Goal: Transaction & Acquisition: Purchase product/service

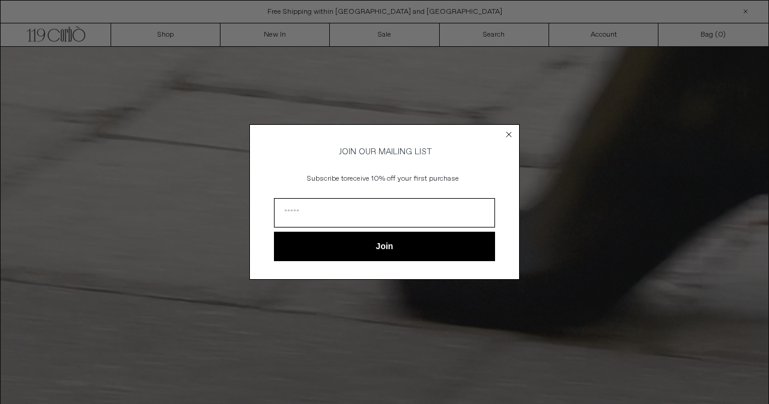
click at [508, 134] on circle "Close dialog" at bounding box center [509, 134] width 11 height 11
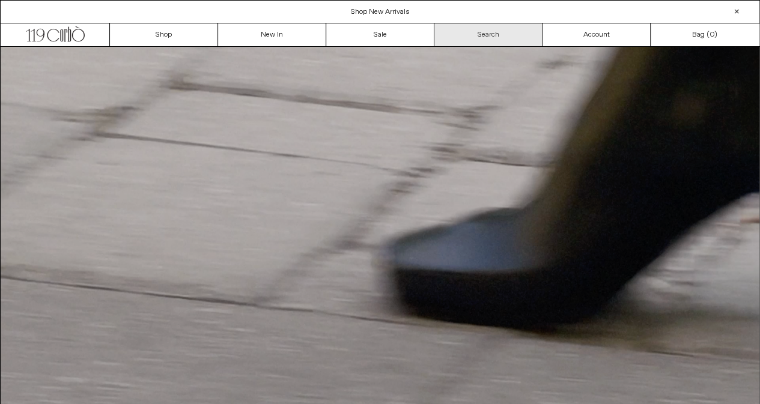
click at [500, 34] on link "Search" at bounding box center [489, 34] width 108 height 23
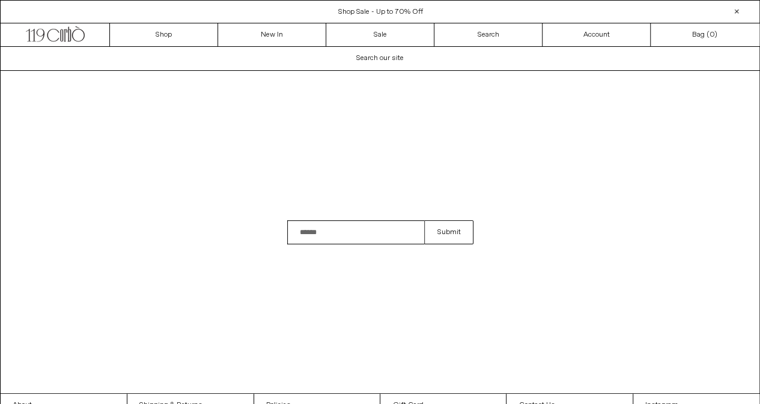
click at [344, 227] on input "Search" at bounding box center [356, 233] width 138 height 24
type input "*******"
click at [424, 221] on button "Submit" at bounding box center [448, 233] width 49 height 24
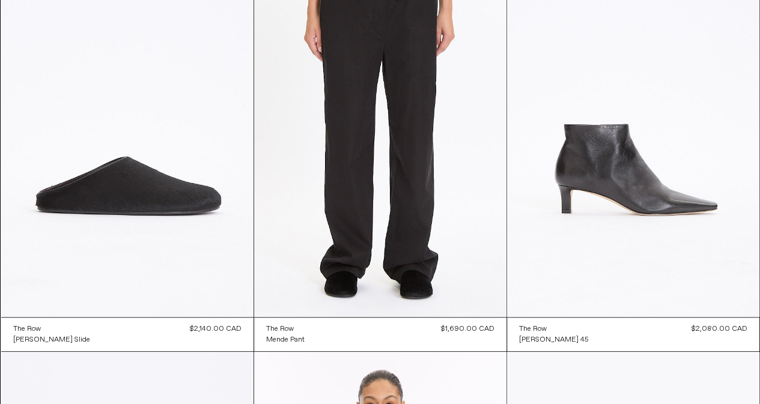
scroll to position [239, 0]
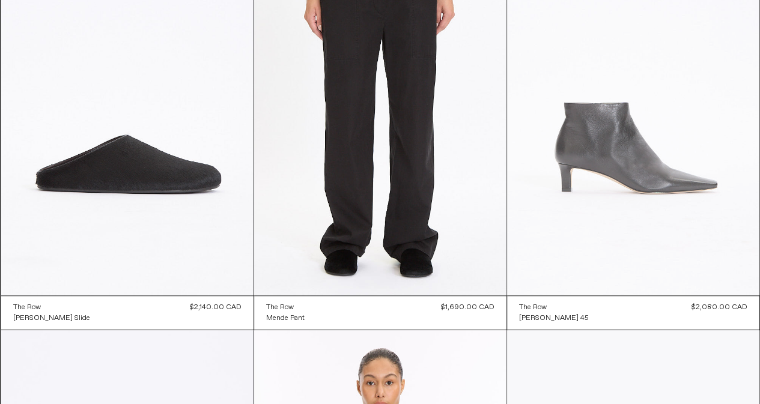
click at [674, 168] on at bounding box center [633, 106] width 252 height 379
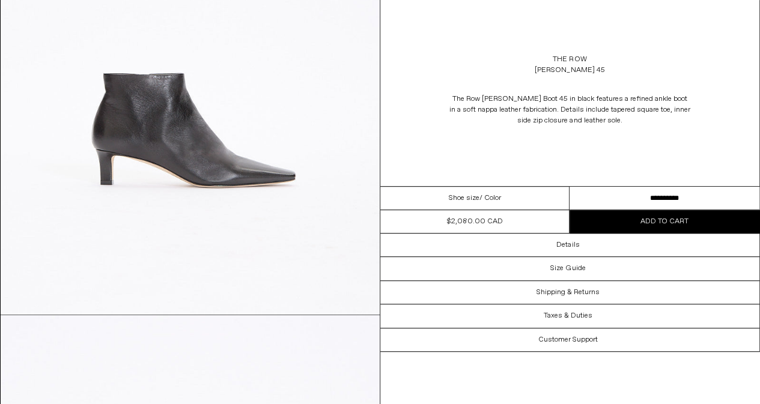
click at [673, 199] on select "**********" at bounding box center [665, 198] width 190 height 23
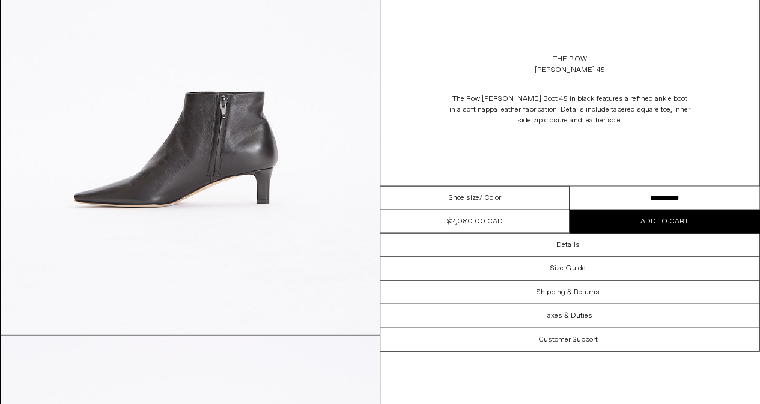
scroll to position [1224, 0]
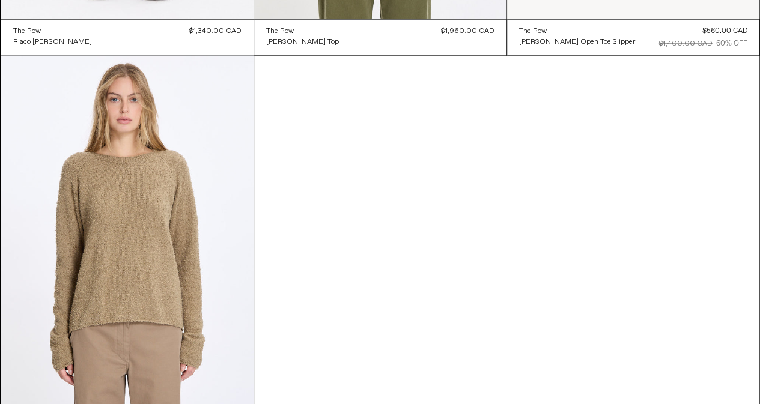
scroll to position [1476, 0]
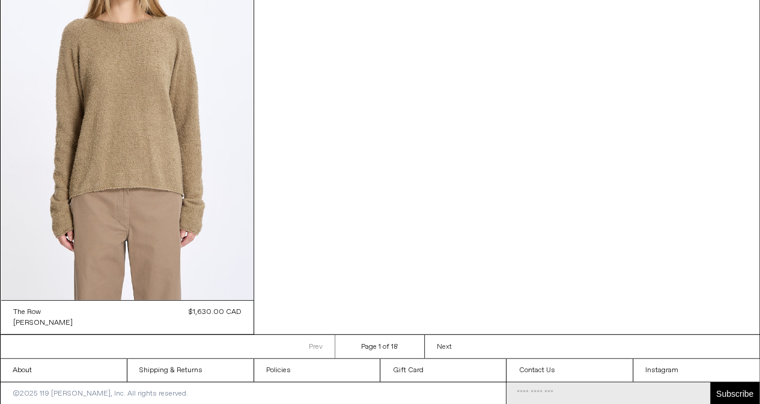
click at [456, 350] on link "Next Next page" at bounding box center [444, 346] width 40 height 23
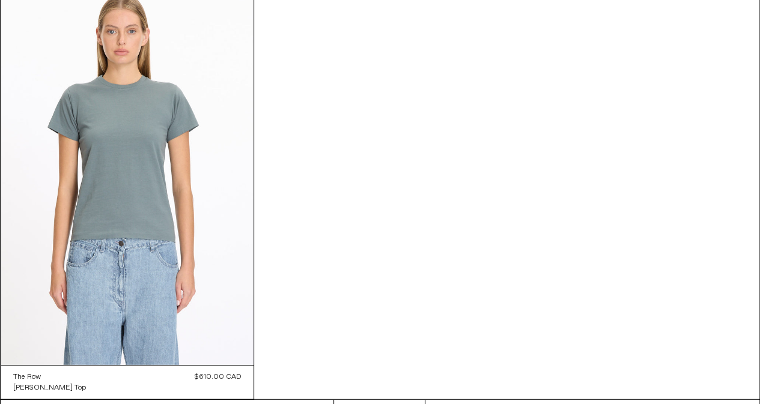
scroll to position [1475, 0]
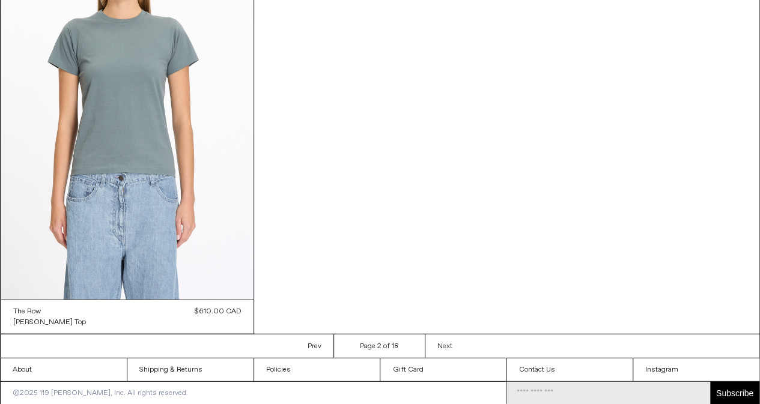
click at [456, 355] on link "Next Next page" at bounding box center [445, 346] width 40 height 23
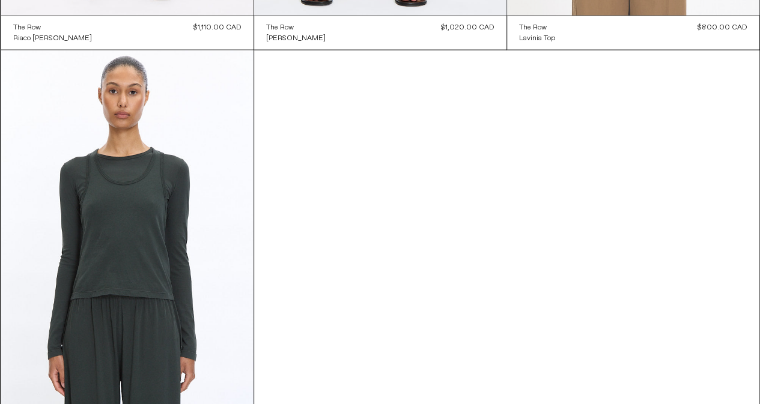
scroll to position [1476, 0]
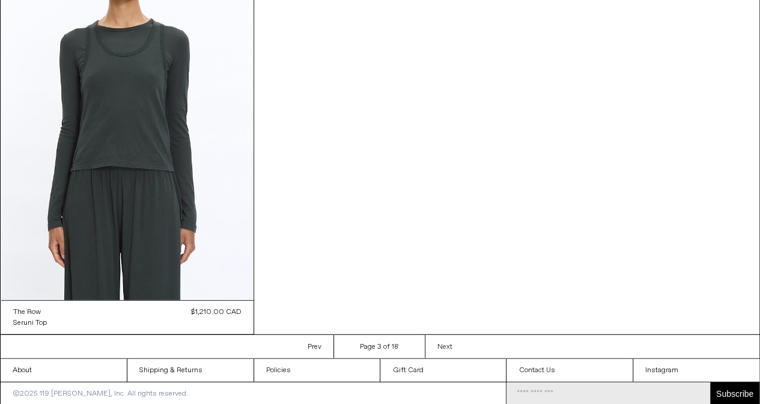
click at [453, 342] on link "Next Next page" at bounding box center [445, 346] width 40 height 23
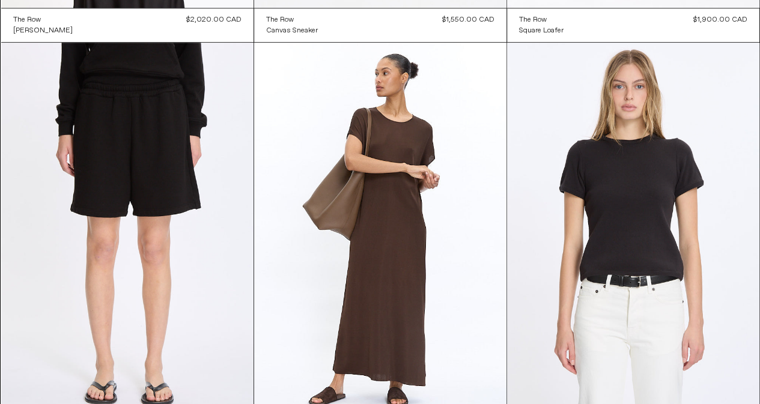
scroll to position [525, 0]
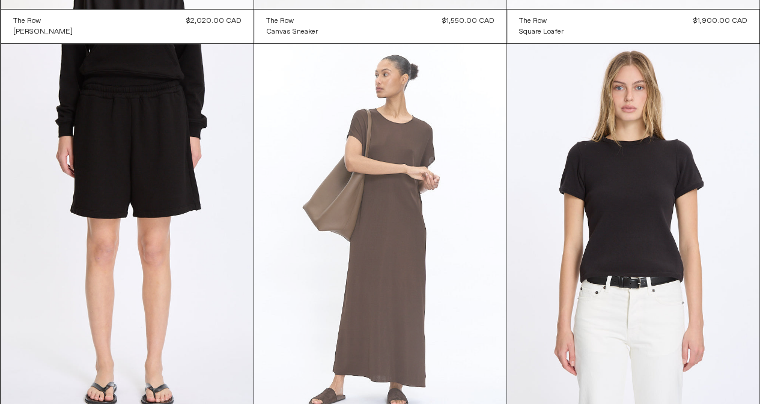
click at [453, 342] on at bounding box center [380, 233] width 252 height 379
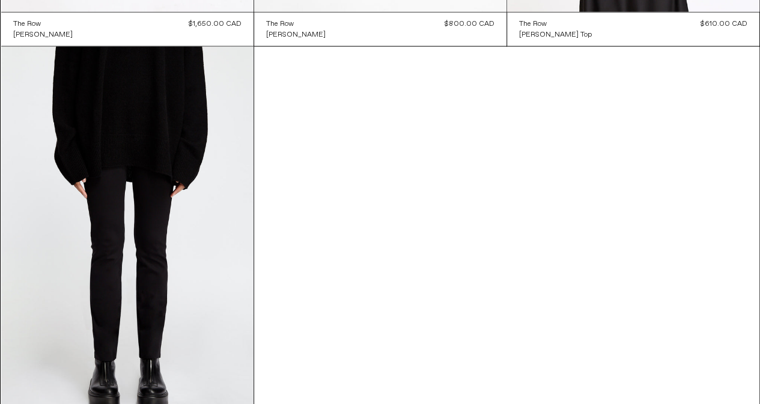
scroll to position [1475, 0]
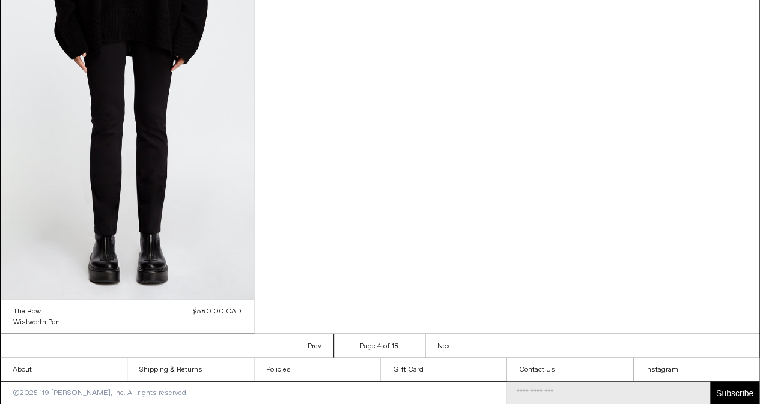
click at [465, 343] on ul "Prev Previous page Page 4 of 18 Next Next page" at bounding box center [380, 346] width 760 height 24
click at [450, 344] on span "Next" at bounding box center [445, 347] width 15 height 10
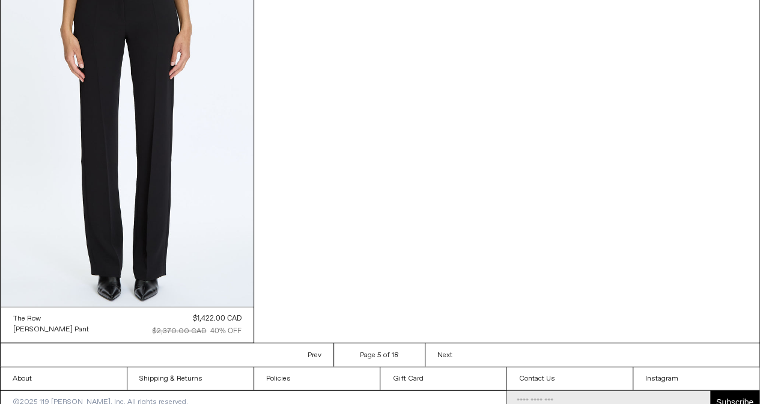
scroll to position [1476, 0]
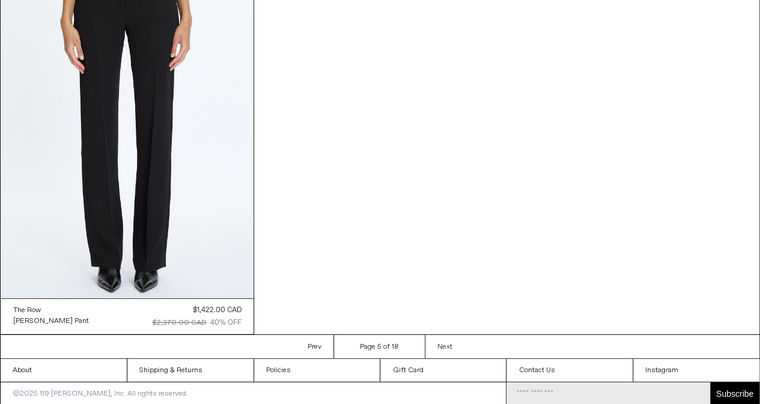
click at [462, 347] on link "Next Next page" at bounding box center [445, 346] width 40 height 23
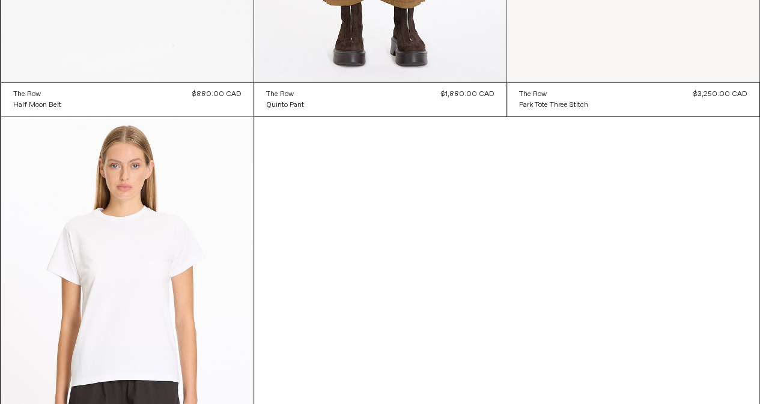
scroll to position [1475, 0]
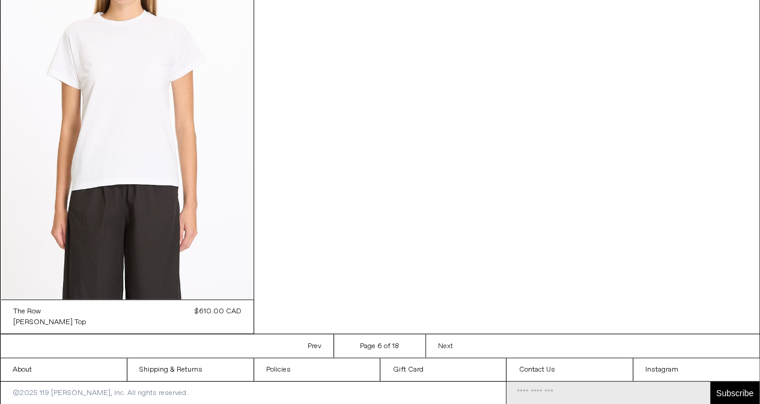
click at [450, 347] on span "Next" at bounding box center [445, 347] width 15 height 10
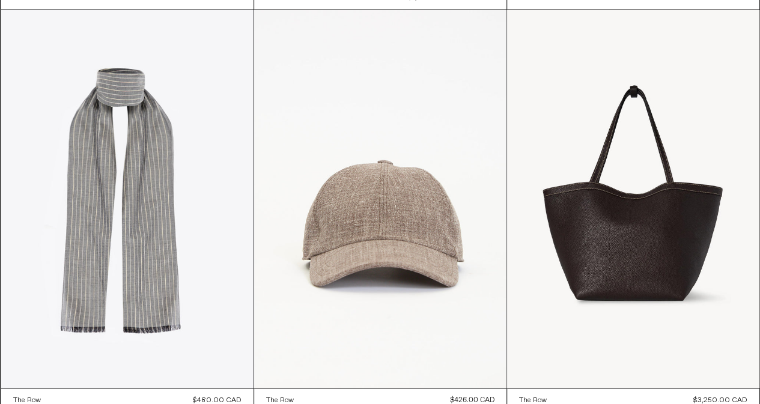
scroll to position [974, 0]
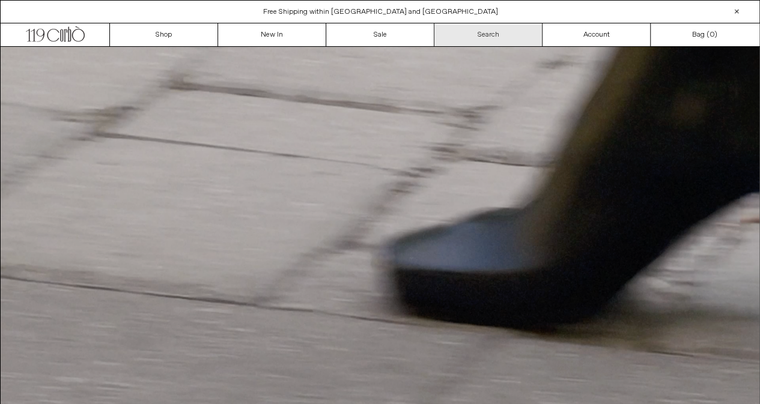
click at [473, 40] on link "Search" at bounding box center [489, 34] width 108 height 23
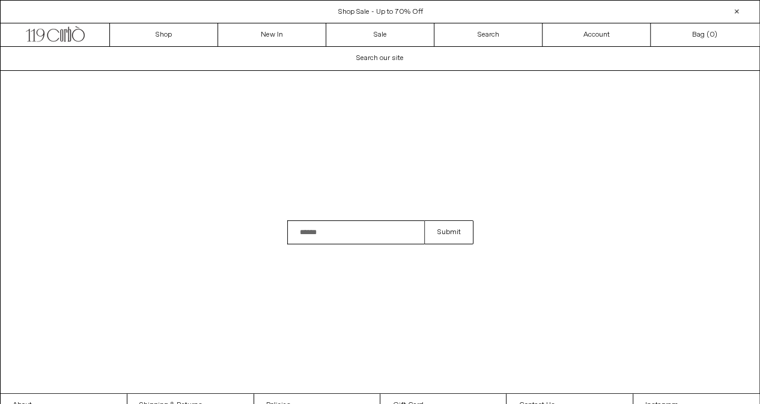
click at [324, 228] on input "Search" at bounding box center [356, 233] width 138 height 24
type input "*******"
click at [424, 221] on button "Submit" at bounding box center [448, 233] width 49 height 24
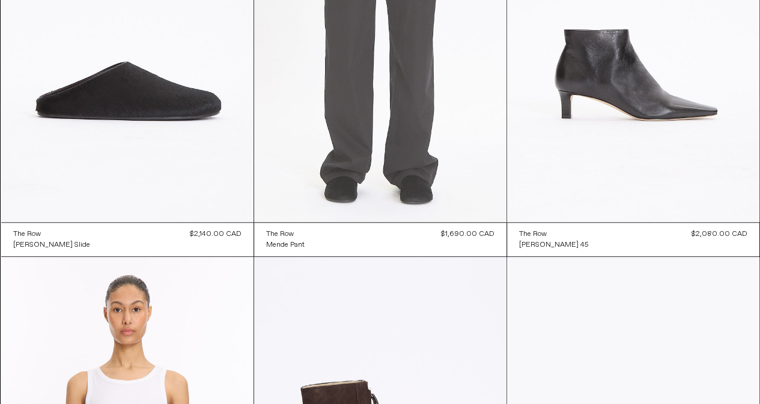
scroll to position [325, 0]
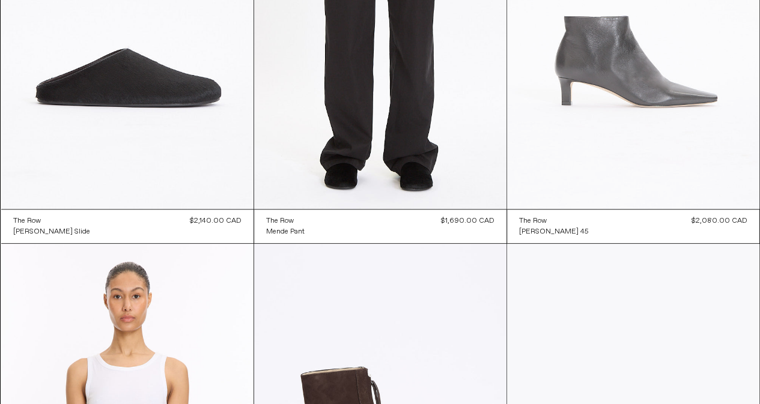
click at [602, 100] on at bounding box center [633, 20] width 252 height 379
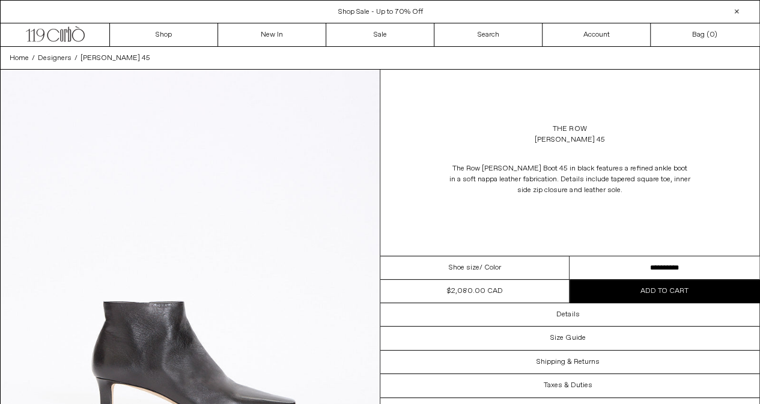
click at [639, 284] on button "Add to cart" at bounding box center [665, 291] width 190 height 23
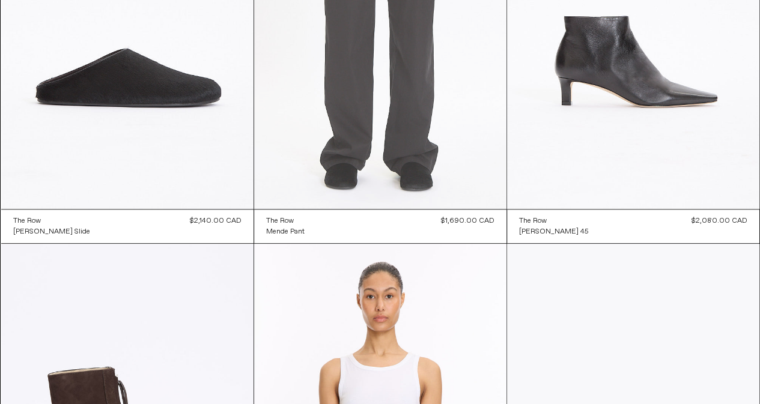
click at [344, 165] on at bounding box center [380, 20] width 252 height 379
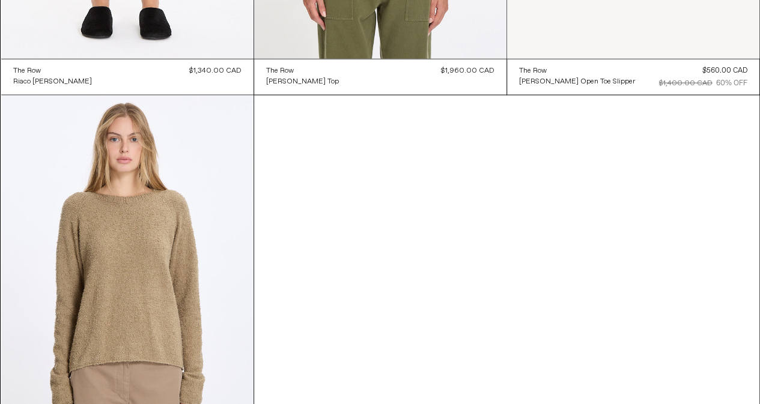
scroll to position [1476, 0]
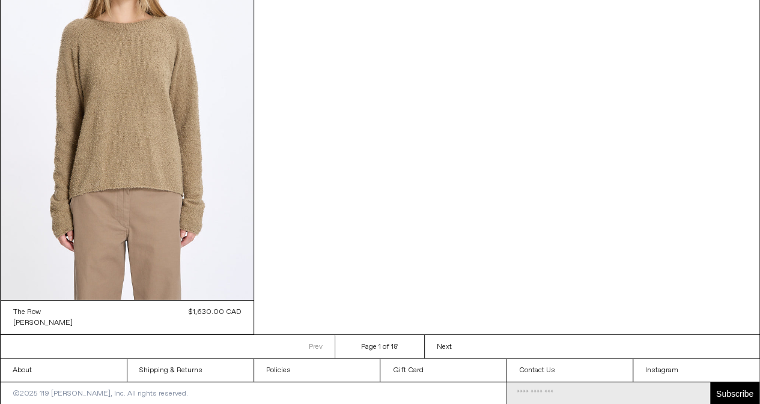
click at [477, 354] on ul "Prev Previous page Page 1 of 18 Next Next page" at bounding box center [380, 347] width 760 height 24
click at [465, 344] on ul "Prev Previous page Page 1 of 18 Next Next page" at bounding box center [380, 347] width 760 height 24
click at [451, 347] on span "Next" at bounding box center [444, 348] width 15 height 10
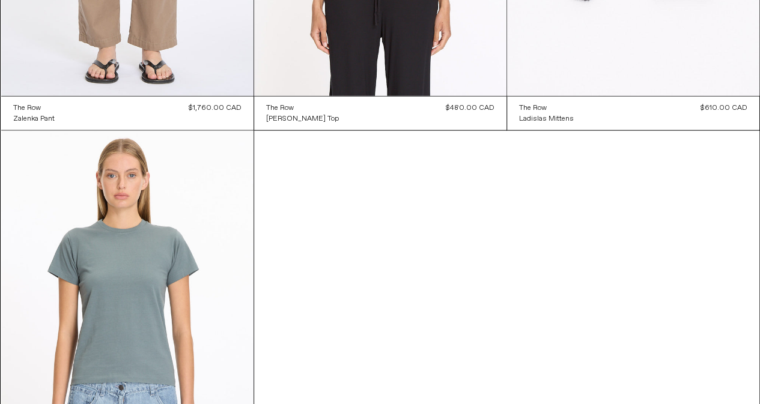
scroll to position [1475, 0]
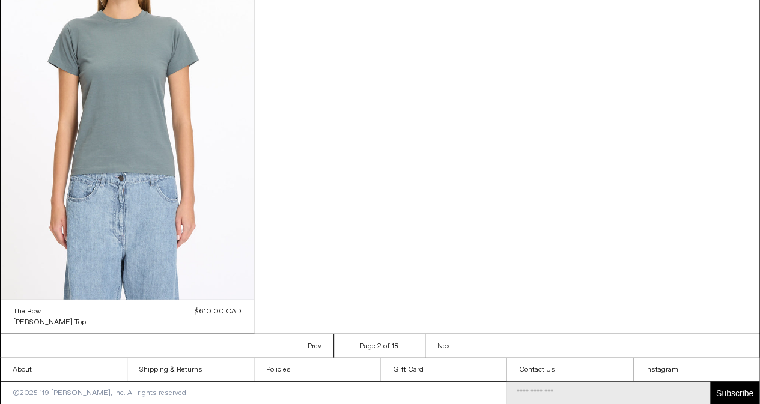
click at [450, 345] on span "Next" at bounding box center [445, 347] width 15 height 10
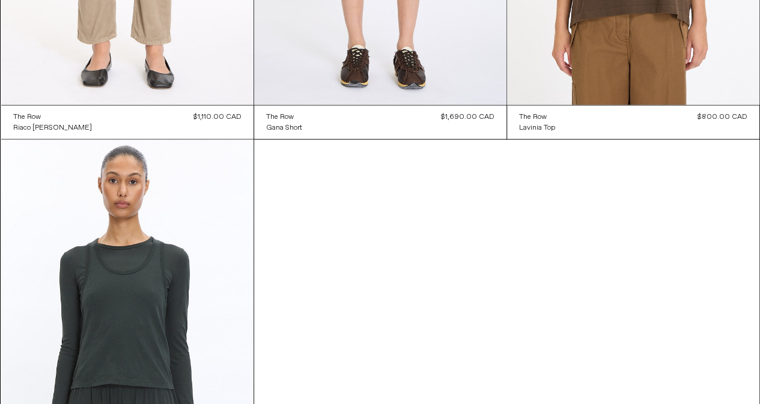
scroll to position [1476, 0]
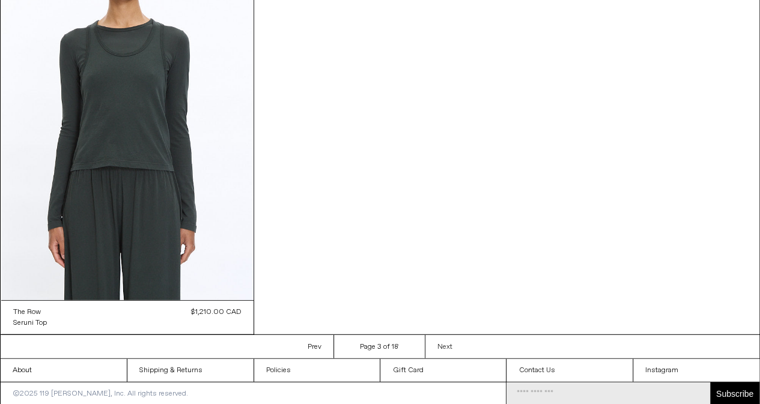
click at [455, 338] on link "Next Next page" at bounding box center [445, 346] width 40 height 23
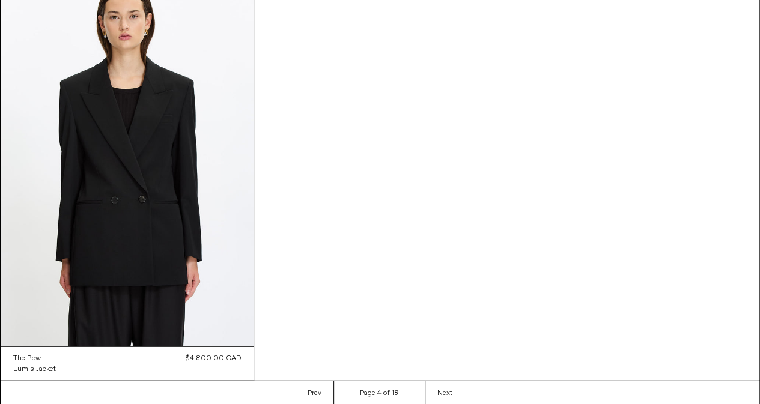
scroll to position [1475, 0]
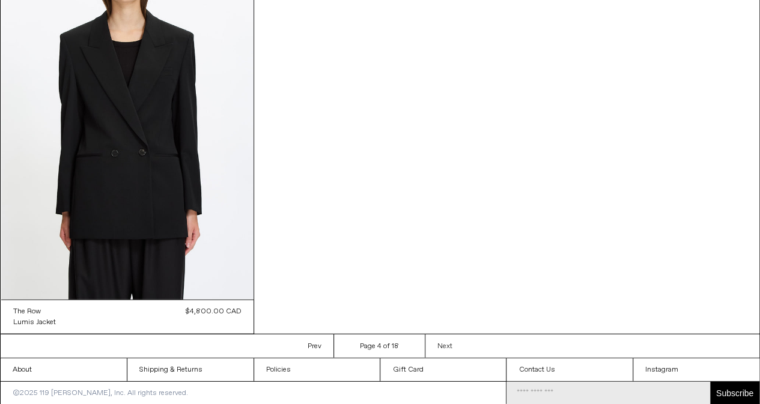
click at [449, 346] on span "Next" at bounding box center [445, 347] width 15 height 10
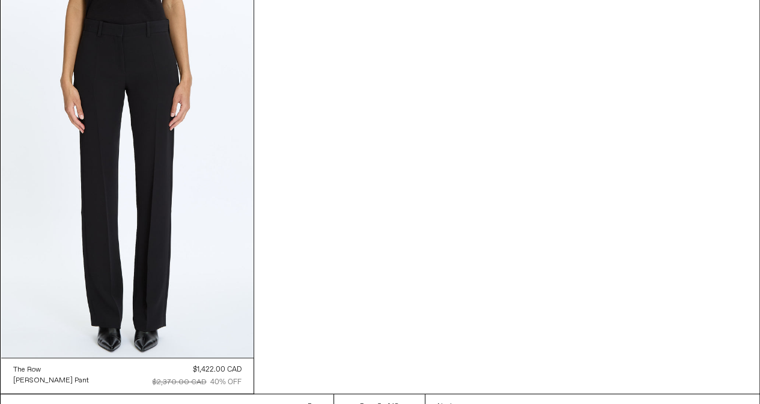
scroll to position [1420, 0]
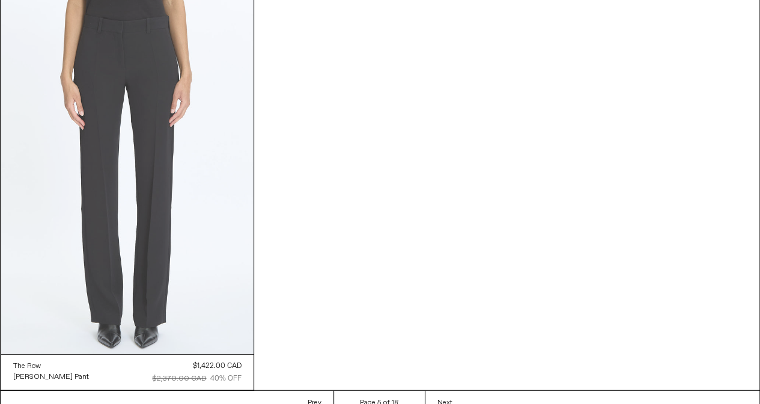
click at [148, 223] on at bounding box center [127, 165] width 252 height 379
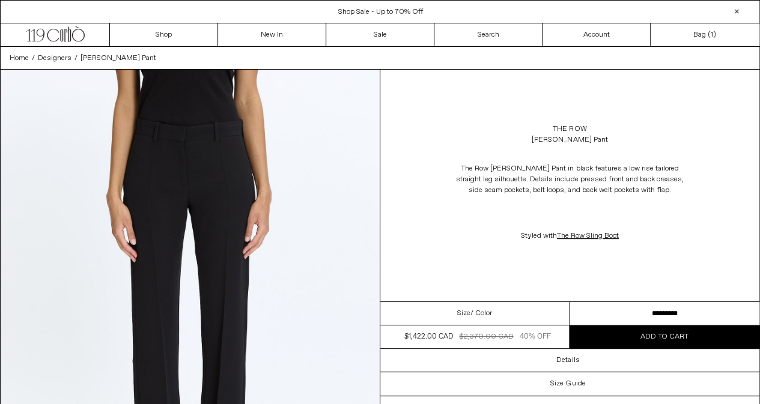
click at [646, 337] on span "Add to cart" at bounding box center [665, 337] width 48 height 10
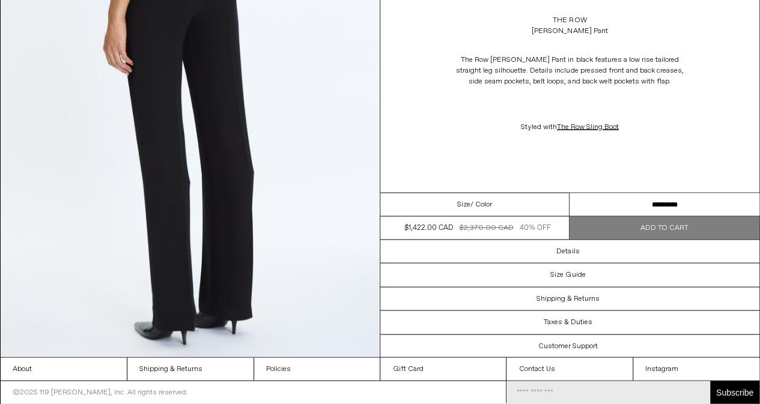
scroll to position [1134, 0]
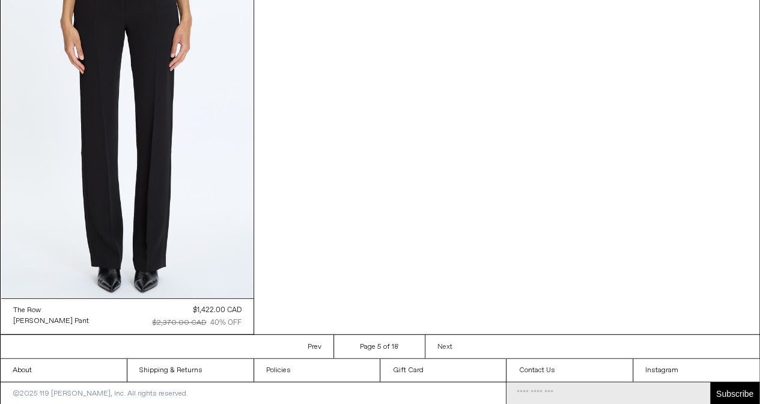
click at [438, 343] on span "Next" at bounding box center [445, 348] width 15 height 10
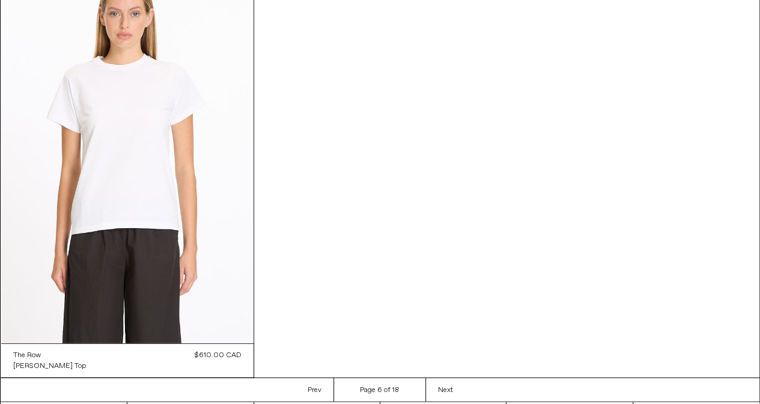
scroll to position [1476, 0]
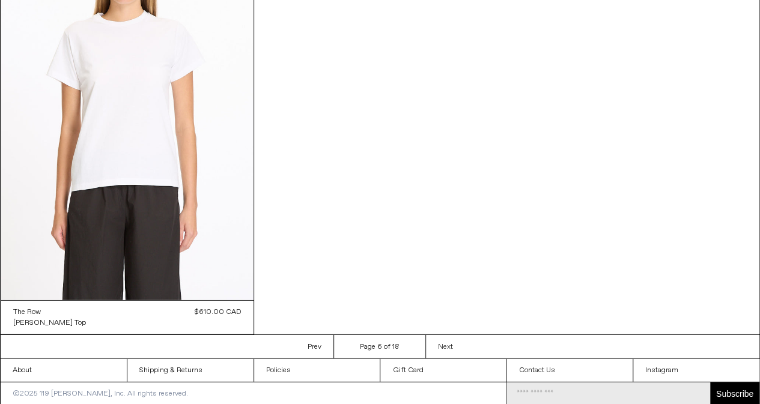
click at [439, 343] on span "Next" at bounding box center [445, 348] width 15 height 10
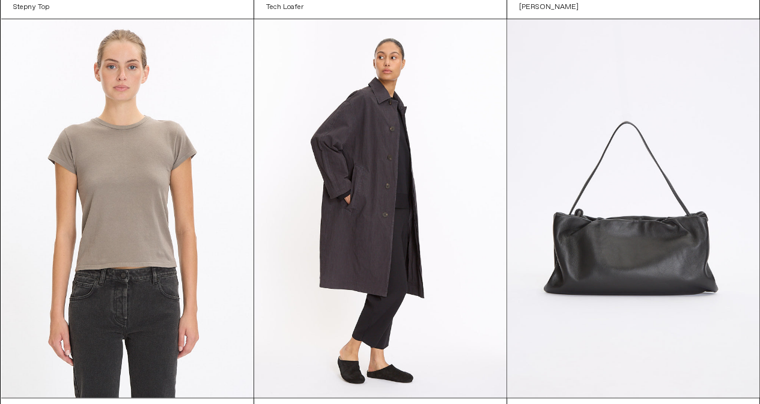
scroll to position [551, 0]
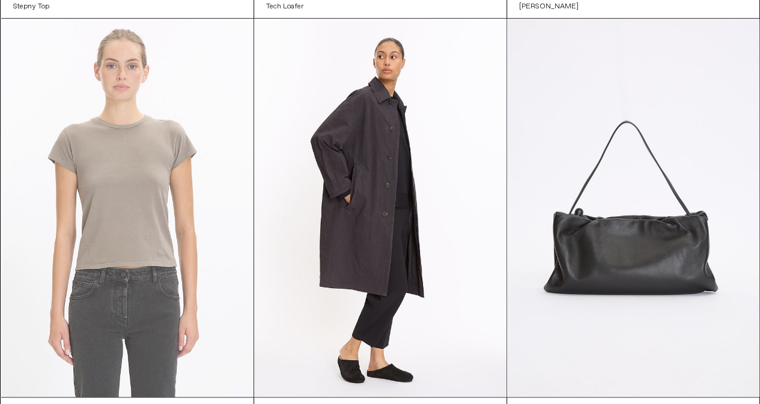
click at [175, 235] on at bounding box center [127, 208] width 252 height 379
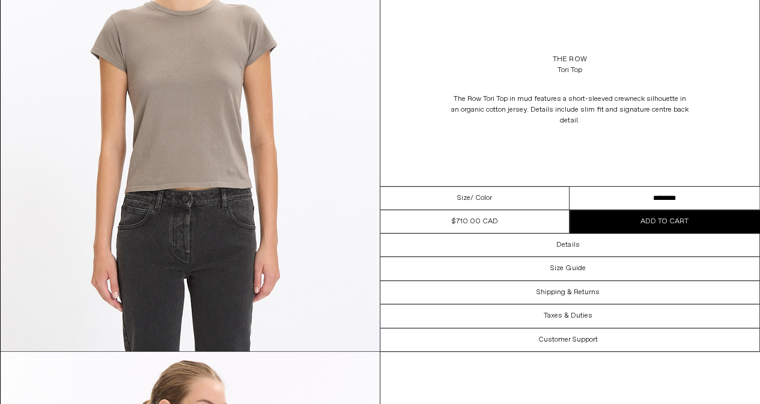
scroll to position [192, 0]
click at [648, 198] on select "**********" at bounding box center [665, 198] width 190 height 23
select select "**********"
click at [570, 187] on select "**********" at bounding box center [665, 198] width 190 height 23
click at [679, 218] on span "Add to cart" at bounding box center [665, 222] width 48 height 10
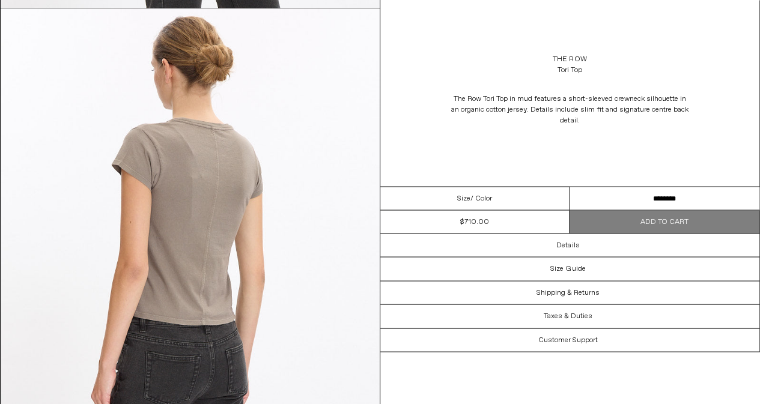
scroll to position [1033, 0]
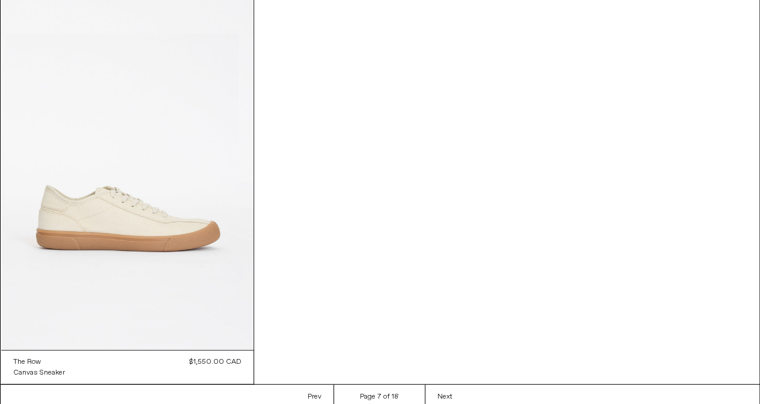
scroll to position [1479, 0]
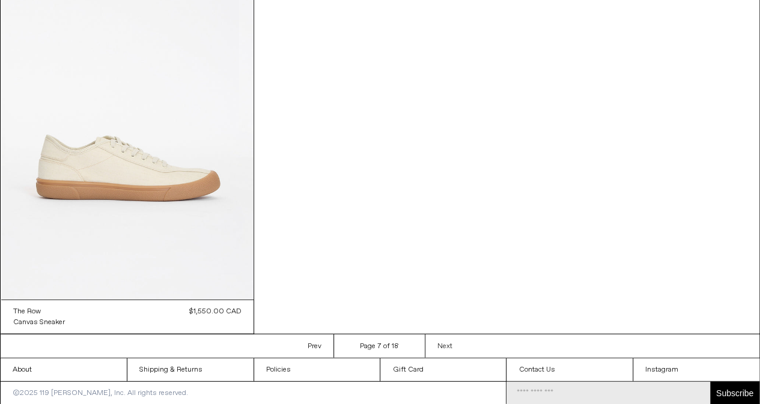
click at [442, 343] on span "Next" at bounding box center [445, 347] width 15 height 10
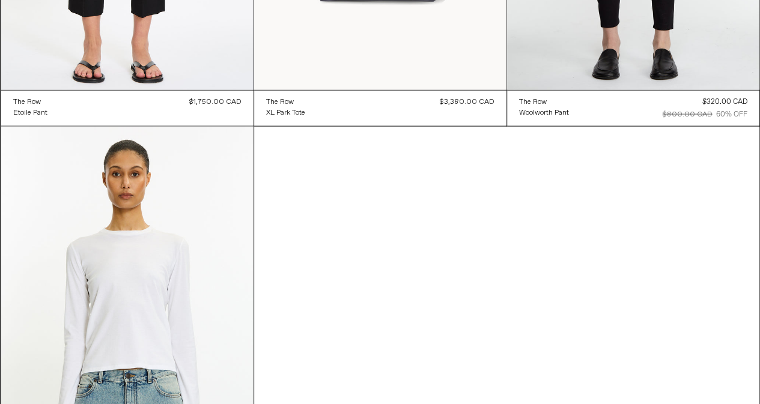
scroll to position [1476, 0]
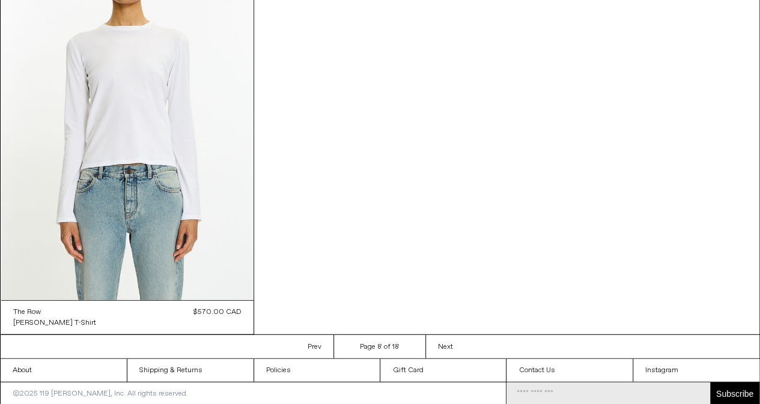
click at [442, 344] on span "Next" at bounding box center [445, 348] width 15 height 10
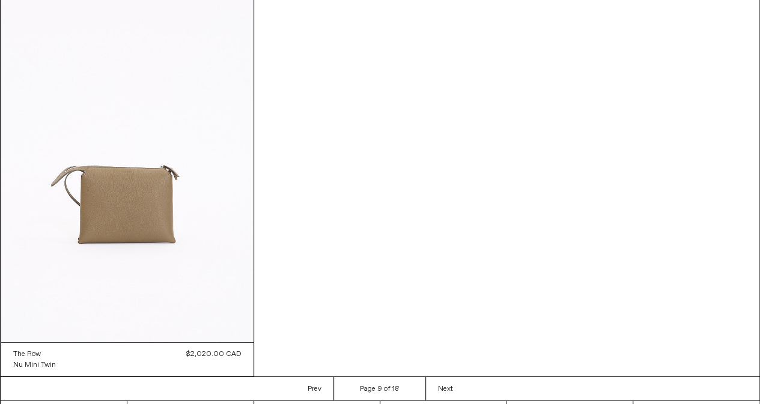
scroll to position [1475, 0]
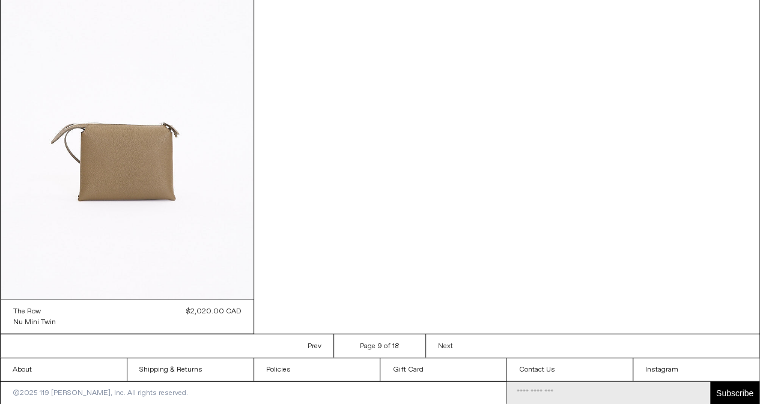
click at [435, 344] on link "Next Next page" at bounding box center [446, 346] width 40 height 23
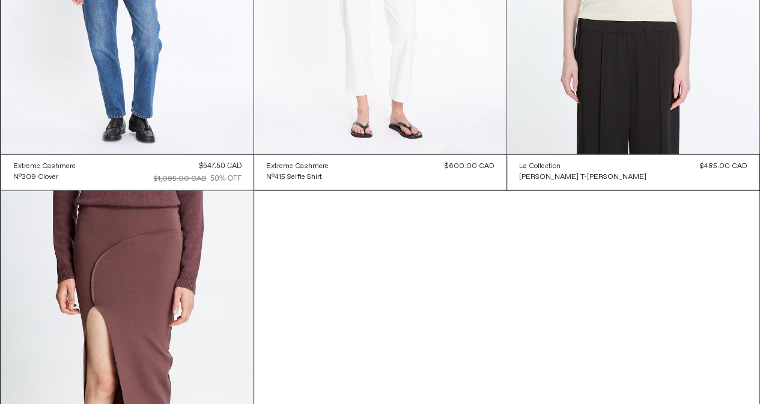
scroll to position [1482, 0]
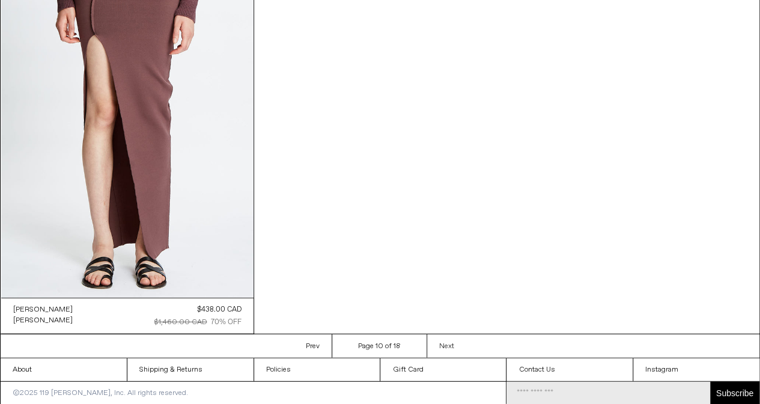
click at [451, 346] on span "Next" at bounding box center [446, 347] width 15 height 10
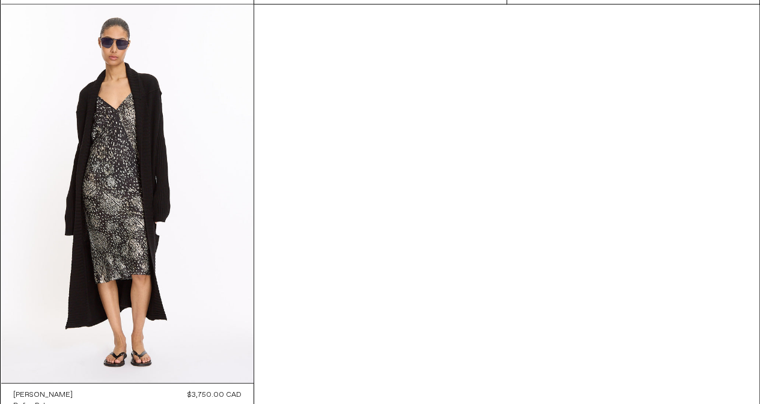
scroll to position [1479, 0]
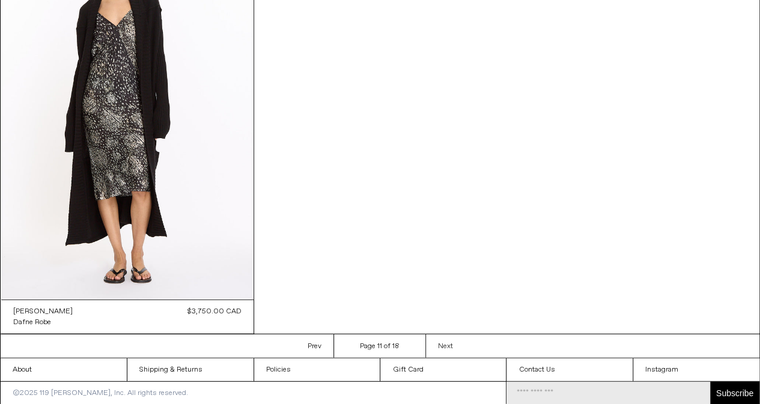
click at [450, 342] on span "Next" at bounding box center [445, 347] width 15 height 10
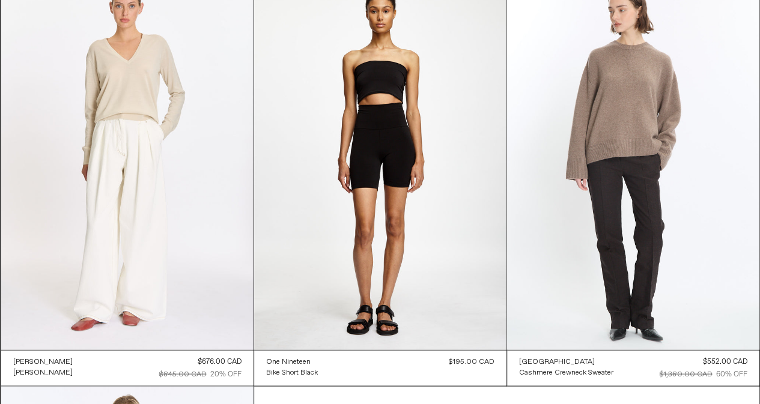
scroll to position [1019, 0]
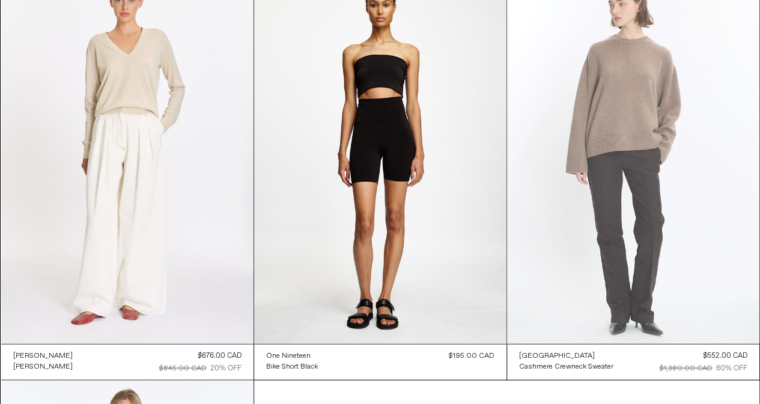
click at [644, 182] on at bounding box center [633, 154] width 252 height 379
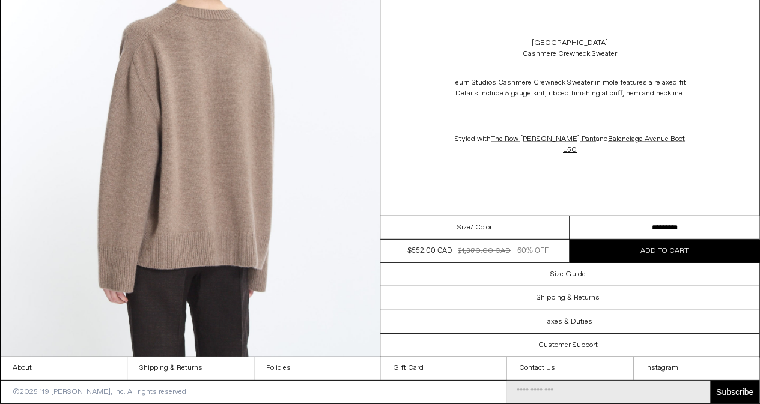
scroll to position [1609, 0]
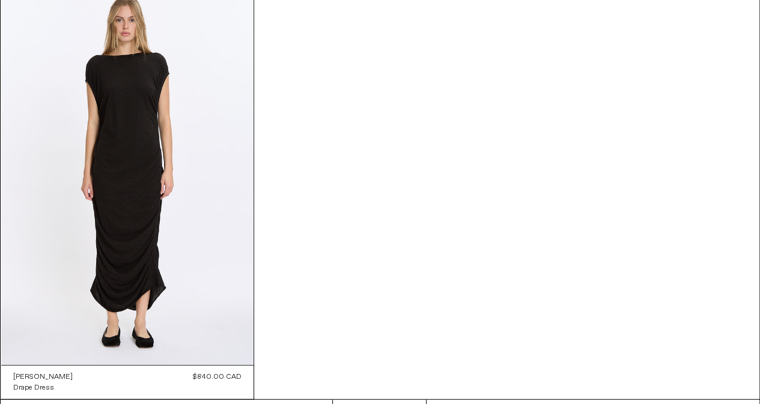
scroll to position [1479, 0]
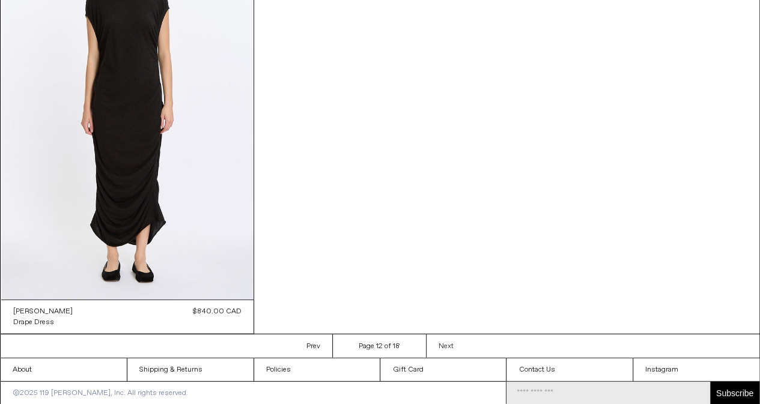
click at [435, 340] on link "Next Next page" at bounding box center [446, 346] width 40 height 23
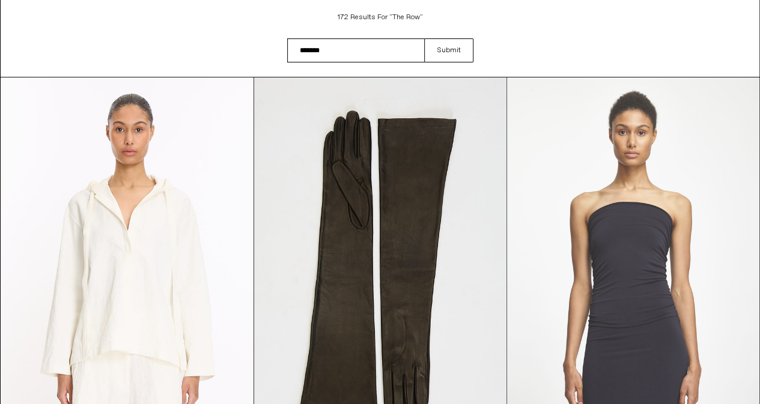
scroll to position [293, 0]
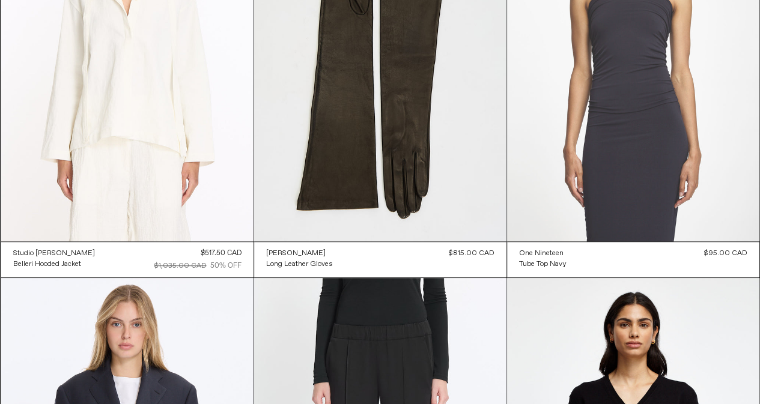
click at [658, 123] on at bounding box center [633, 52] width 252 height 379
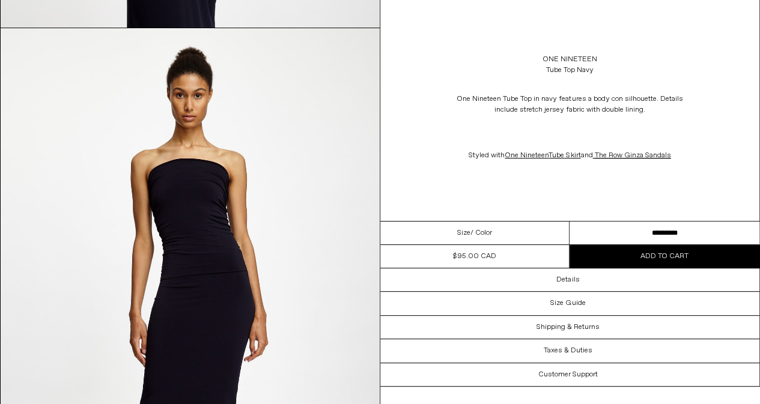
scroll to position [2558, 0]
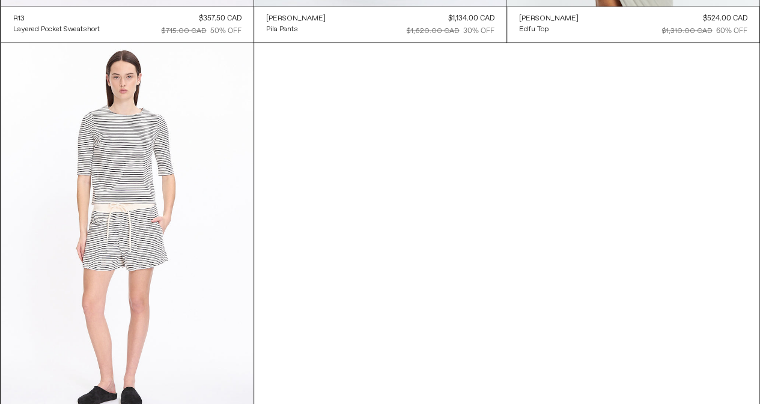
scroll to position [1480, 0]
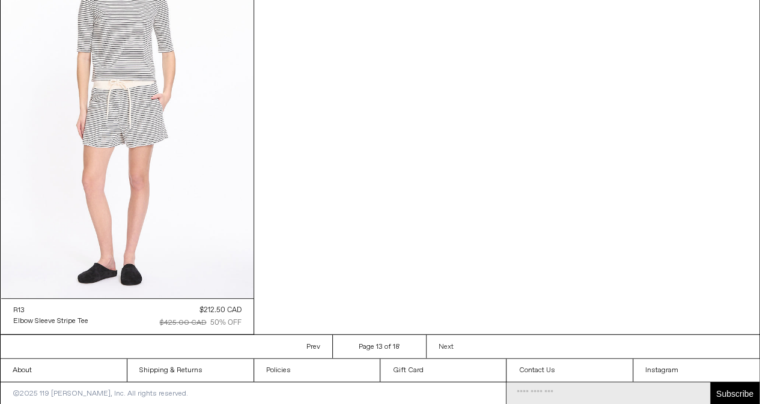
click at [457, 340] on link "Next Next page" at bounding box center [446, 346] width 40 height 23
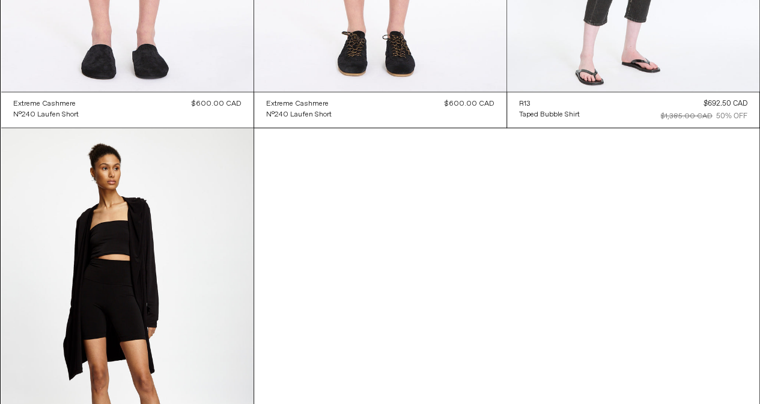
scroll to position [1480, 0]
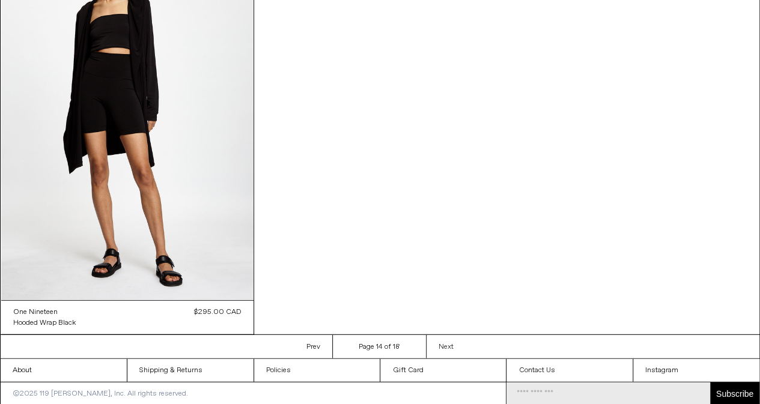
click at [439, 348] on span "Next" at bounding box center [446, 348] width 15 height 10
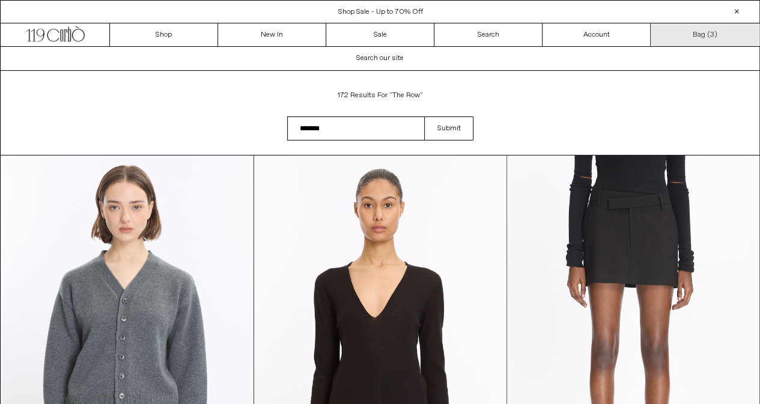
click at [689, 35] on link "Bag ( 3 )" at bounding box center [705, 34] width 108 height 23
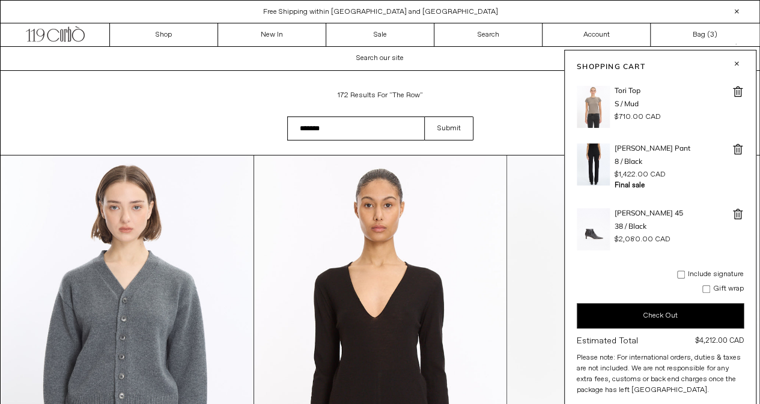
click at [500, 93] on div "Search results: 172 results for "The Row" Search field cannot be empty ******* …" at bounding box center [380, 113] width 760 height 84
click at [732, 65] on button "button" at bounding box center [737, 63] width 14 height 14
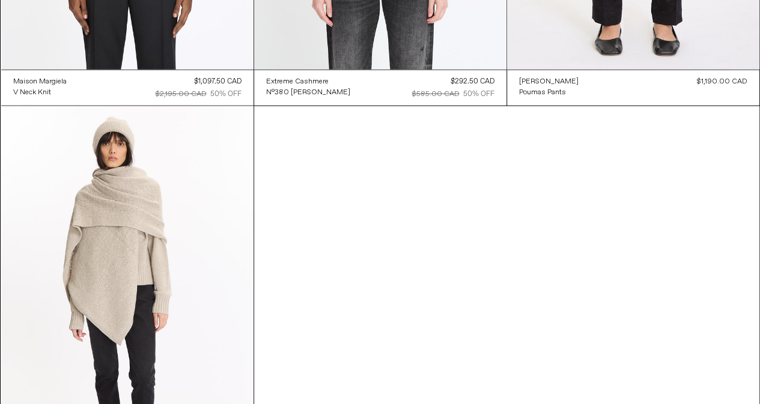
scroll to position [1296, 0]
drag, startPoint x: 725, startPoint y: 204, endPoint x: 453, endPoint y: 221, distance: 273.4
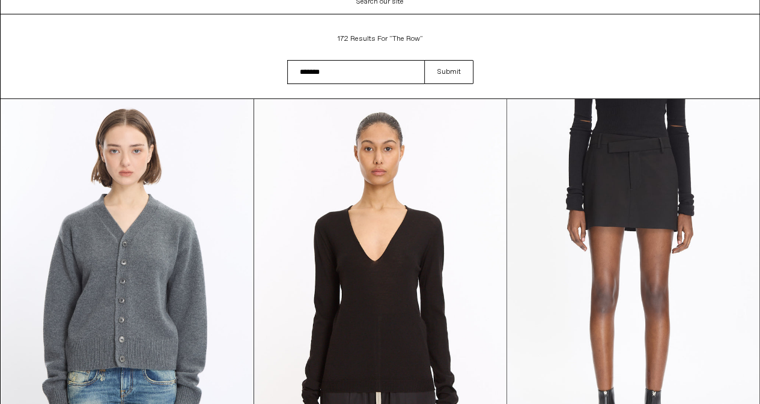
scroll to position [0, 0]
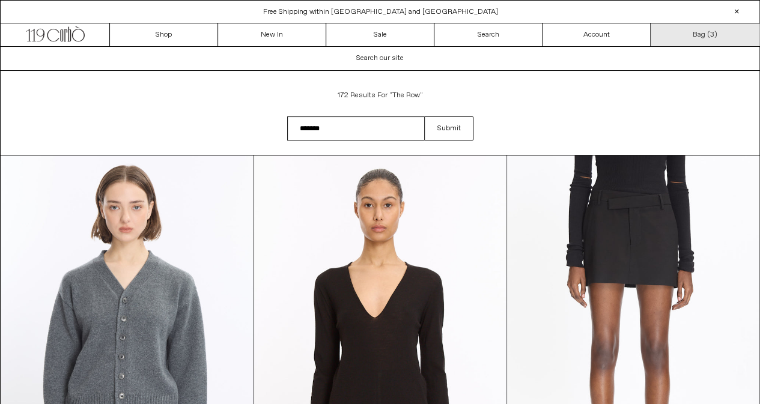
click at [722, 34] on link "Bag ( 3 )" at bounding box center [705, 34] width 108 height 23
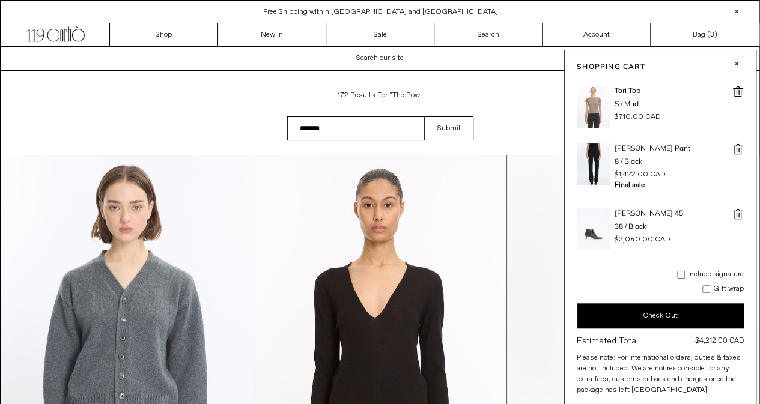
click at [655, 313] on button "Check Out" at bounding box center [660, 316] width 167 height 25
